Goal: Book appointment/travel/reservation

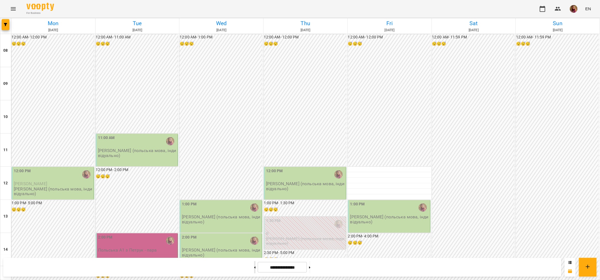
click at [254, 268] on button at bounding box center [254, 267] width 1 height 12
type input "**********"
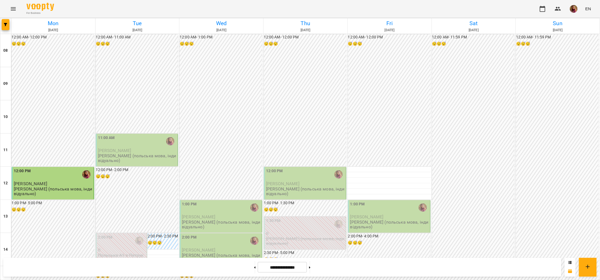
scroll to position [103, 0]
click at [118, 135] on div "11:00 AM" at bounding box center [137, 141] width 79 height 13
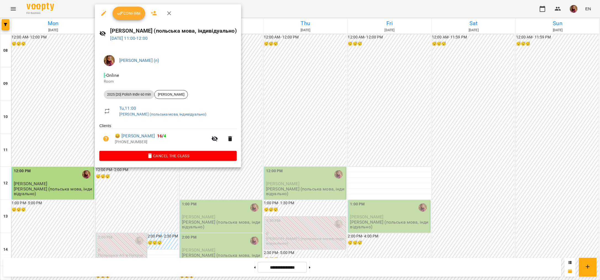
click at [129, 13] on span "Confirm" at bounding box center [129, 13] width 24 height 7
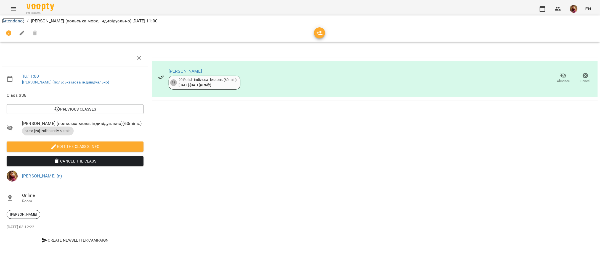
click at [14, 21] on link "Attendance" at bounding box center [13, 20] width 22 height 5
